Goal: Information Seeking & Learning: Learn about a topic

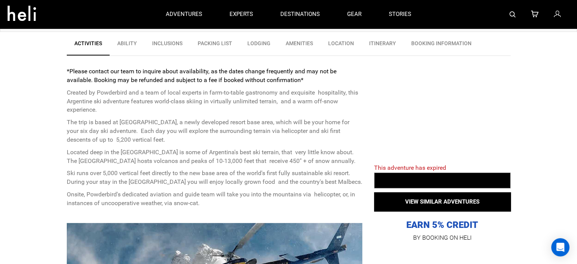
scroll to position [266, 0]
drag, startPoint x: 71, startPoint y: 90, endPoint x: 301, endPoint y: 112, distance: 230.8
click at [301, 112] on p "Created by Powderbird and a team of local experts in farm-to-table gastronomy a…" at bounding box center [215, 101] width 296 height 26
click at [157, 122] on p "The trip is based at [GEOGRAPHIC_DATA], a newly developed resort base area, whi…" at bounding box center [215, 131] width 296 height 26
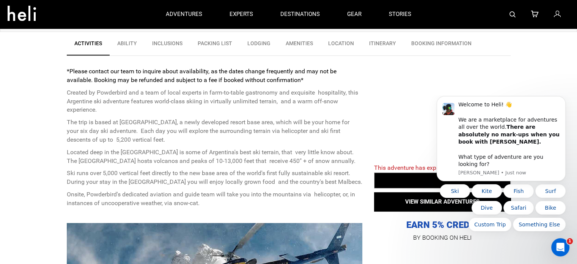
scroll to position [0, 0]
drag, startPoint x: 146, startPoint y: 124, endPoint x: 119, endPoint y: 123, distance: 26.6
click at [119, 123] on p "The trip is based at [GEOGRAPHIC_DATA], a newly developed resort base area, whi…" at bounding box center [215, 131] width 296 height 26
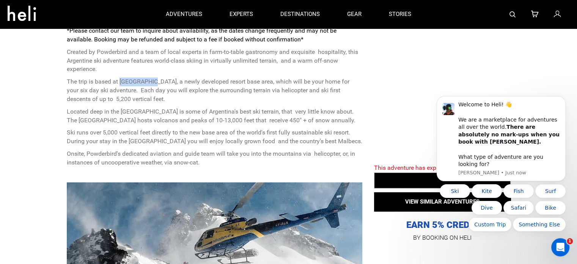
scroll to position [266, 0]
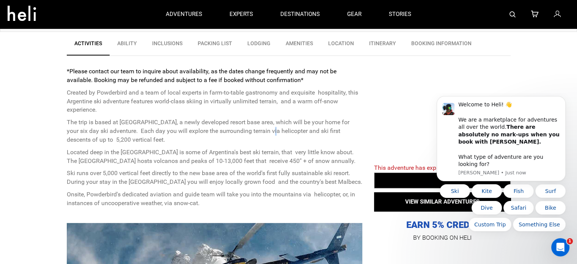
click at [254, 131] on p "The trip is based at [GEOGRAPHIC_DATA], a newly developed resort base area, whi…" at bounding box center [215, 131] width 296 height 26
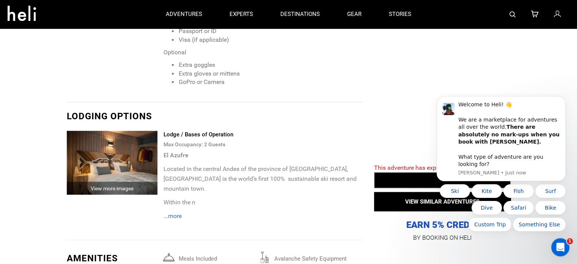
scroll to position [1282, 0]
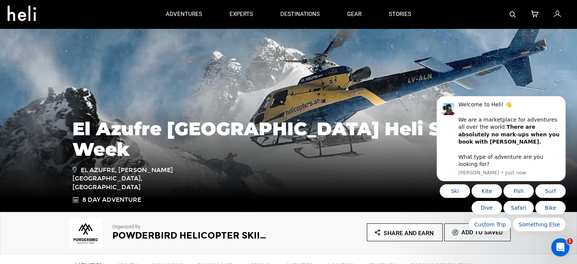
scroll to position [152, 0]
